Goal: Task Accomplishment & Management: Use online tool/utility

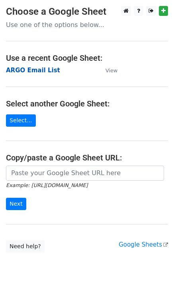
click at [21, 68] on strong "ARGO Email List" at bounding box center [33, 70] width 54 height 7
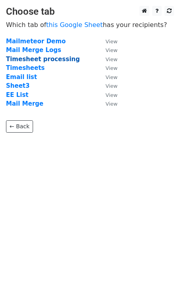
click at [28, 58] on strong "Timesheet processing" at bounding box center [43, 59] width 74 height 7
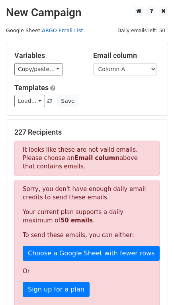
click at [58, 31] on link "ARGO Email List" at bounding box center [62, 30] width 41 height 6
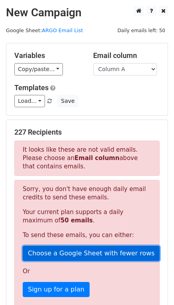
click at [52, 254] on link "Choose a Google Sheet with fewer rows" at bounding box center [91, 253] width 137 height 15
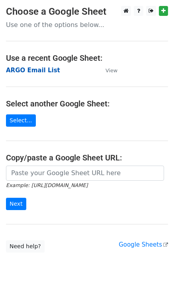
click at [30, 70] on strong "ARGO Email List" at bounding box center [33, 70] width 54 height 7
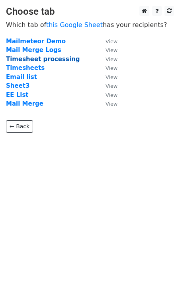
click at [29, 60] on strong "Timesheet processing" at bounding box center [43, 59] width 74 height 7
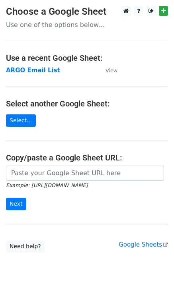
click at [45, 74] on td "ARGO Email List" at bounding box center [51, 70] width 91 height 9
click at [45, 72] on strong "ARGO Email List" at bounding box center [33, 70] width 54 height 7
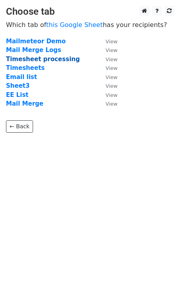
click at [43, 60] on strong "Timesheet processing" at bounding box center [43, 59] width 74 height 7
